Goal: Find specific page/section: Find specific page/section

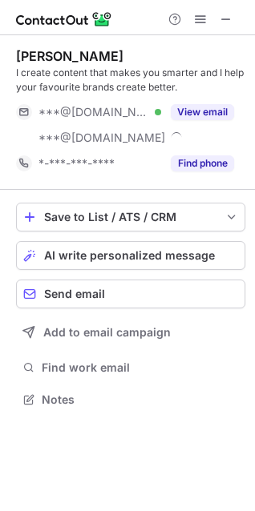
scroll to position [388, 255]
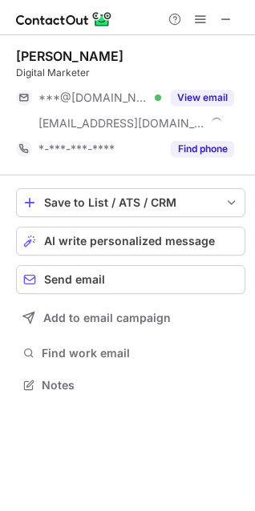
scroll to position [374, 255]
